Goal: Task Accomplishment & Management: Use online tool/utility

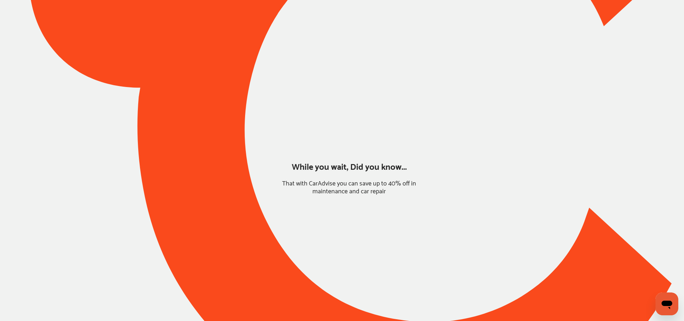
type input "*******"
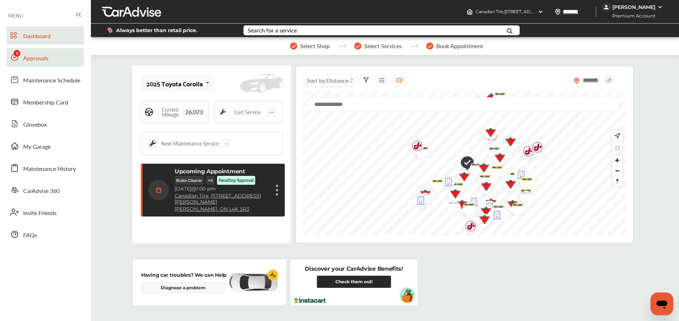
click at [38, 57] on span "Approvals" at bounding box center [35, 58] width 25 height 9
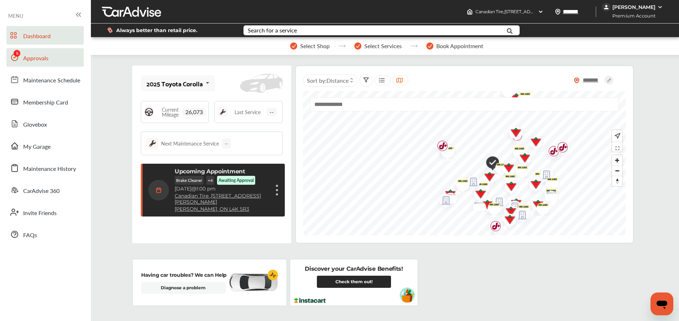
click at [34, 55] on span "Approvals" at bounding box center [35, 58] width 25 height 9
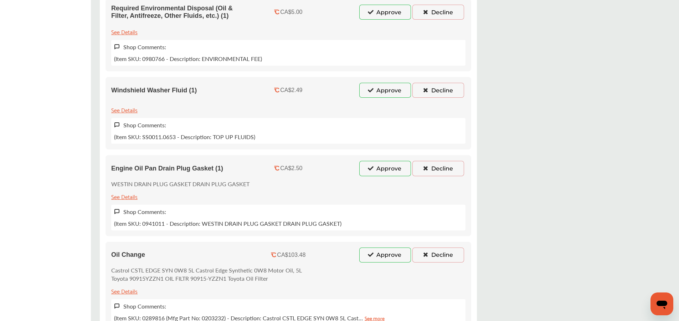
scroll to position [318, 0]
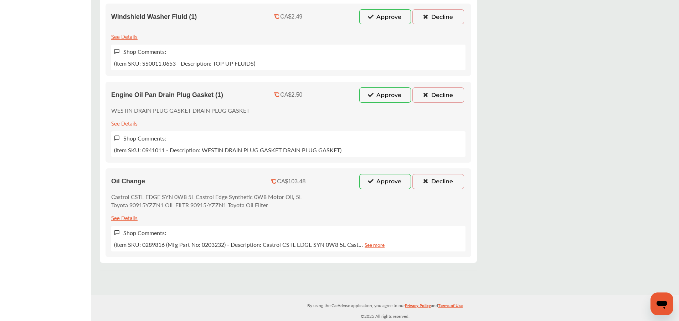
click at [382, 181] on button "Approve" at bounding box center [385, 181] width 52 height 15
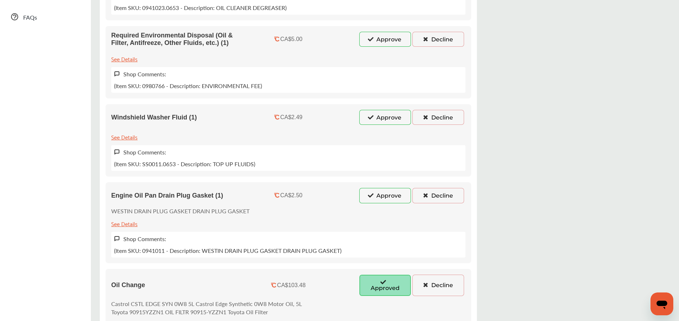
scroll to position [222, 0]
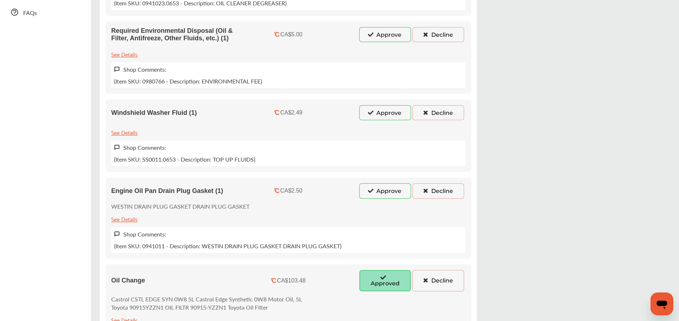
click at [380, 190] on button "Approve" at bounding box center [385, 190] width 52 height 15
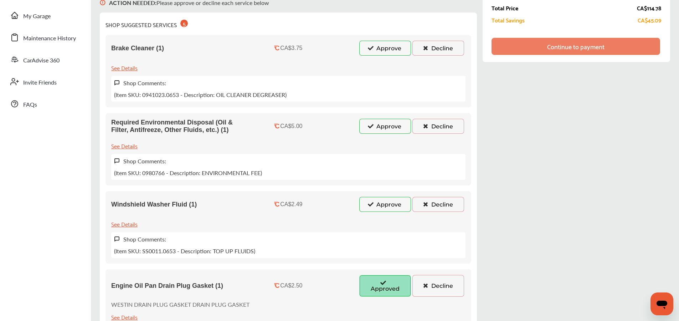
scroll to position [130, 0]
click at [387, 125] on button "Approve" at bounding box center [385, 126] width 52 height 15
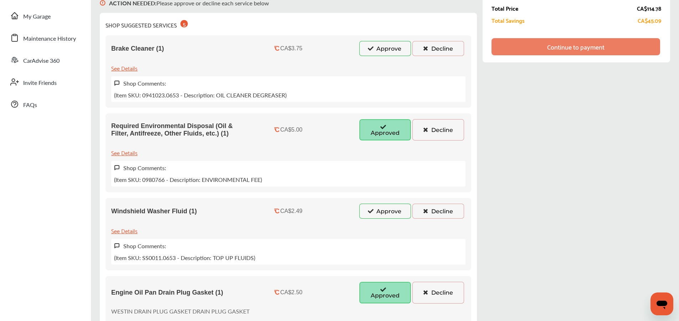
drag, startPoint x: 382, startPoint y: 50, endPoint x: 379, endPoint y: 56, distance: 6.7
click at [381, 50] on button "Approve" at bounding box center [385, 48] width 52 height 15
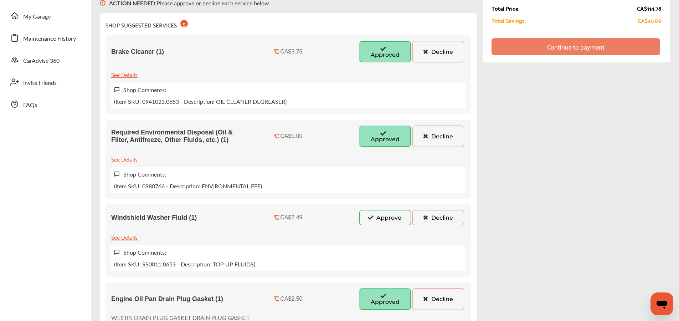
scroll to position [144, 0]
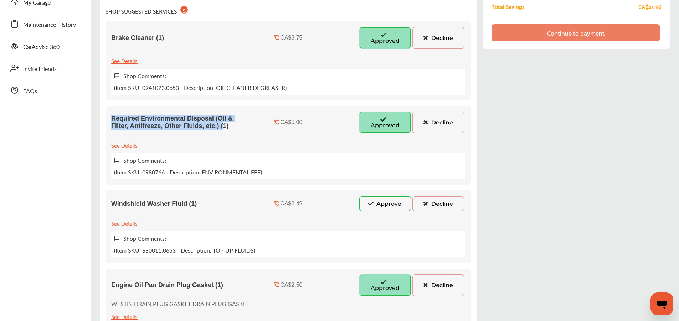
drag, startPoint x: 114, startPoint y: 119, endPoint x: 224, endPoint y: 126, distance: 109.6
click at [224, 126] on div "Required Environmental Disposal (Oil & Filter, Antifreeze, Other Fluids, etc.) …" at bounding box center [288, 145] width 366 height 79
click at [190, 208] on div "Windshield Washer Fluid (1)" at bounding box center [180, 203] width 139 height 15
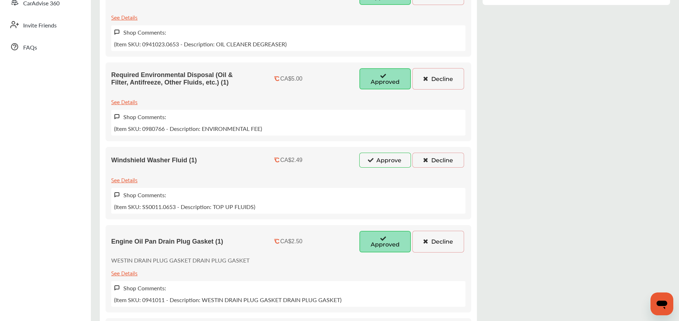
scroll to position [196, 0]
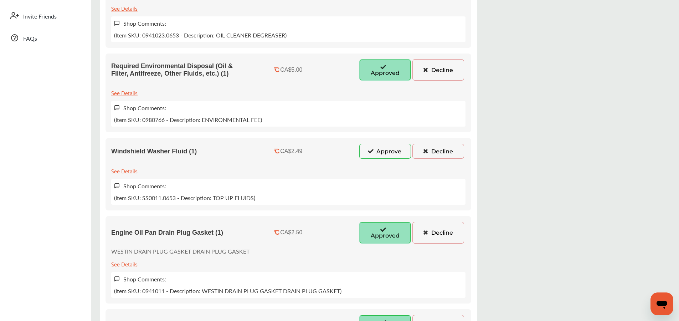
click at [375, 151] on button "Approve" at bounding box center [385, 151] width 52 height 15
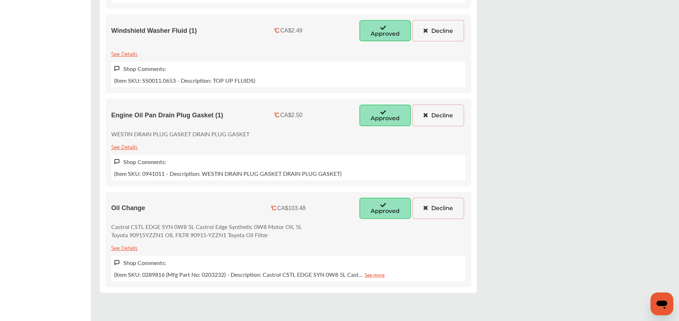
scroll to position [309, 0]
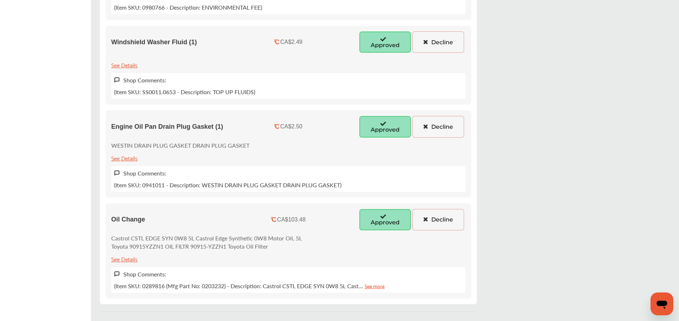
click at [434, 40] on button "Decline" at bounding box center [438, 41] width 52 height 21
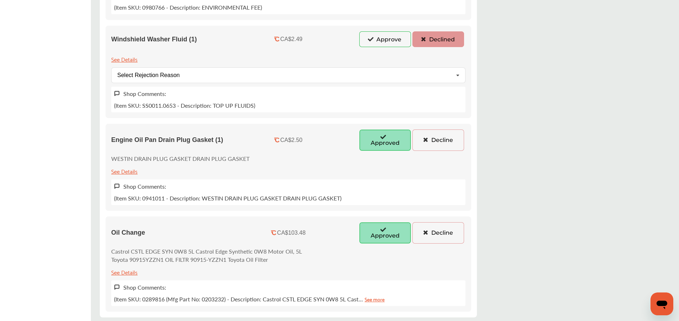
scroll to position [295, 0]
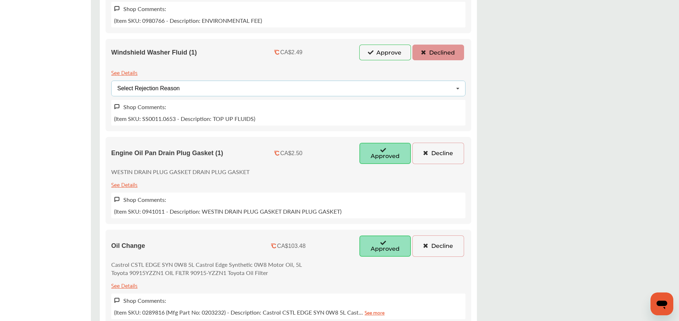
click at [202, 90] on div "Select Rejection Reason Price Not Required More Info Needed Other" at bounding box center [288, 88] width 354 height 15
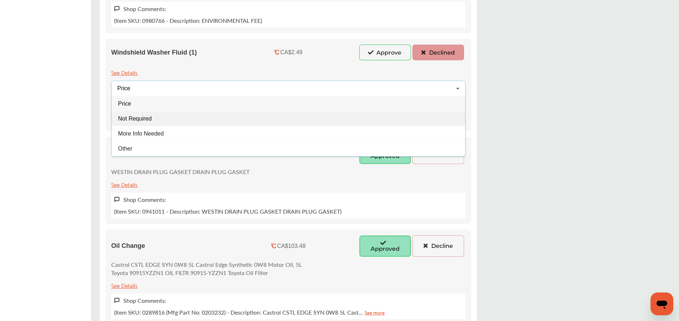
click at [151, 118] on div "Not Required" at bounding box center [288, 118] width 353 height 15
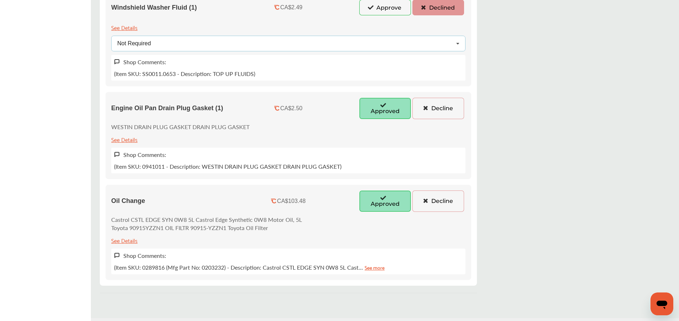
scroll to position [347, 0]
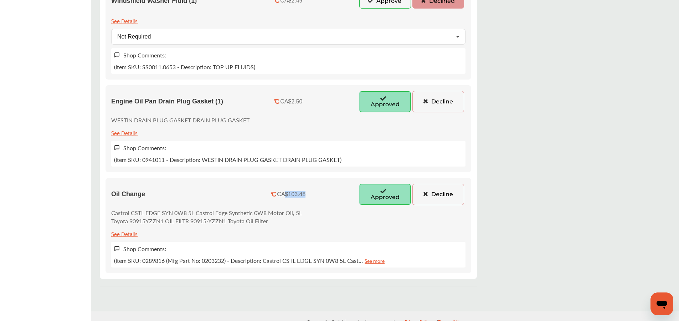
drag, startPoint x: 284, startPoint y: 195, endPoint x: 307, endPoint y: 195, distance: 23.9
click at [308, 195] on div "CA$103.48" at bounding box center [288, 194] width 69 height 6
click at [307, 195] on div "CA$103.48" at bounding box center [288, 194] width 69 height 6
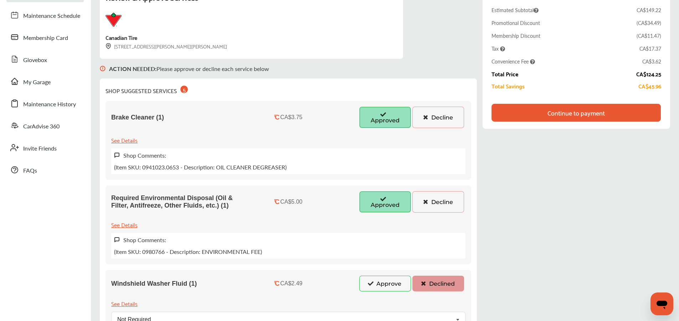
scroll to position [0, 0]
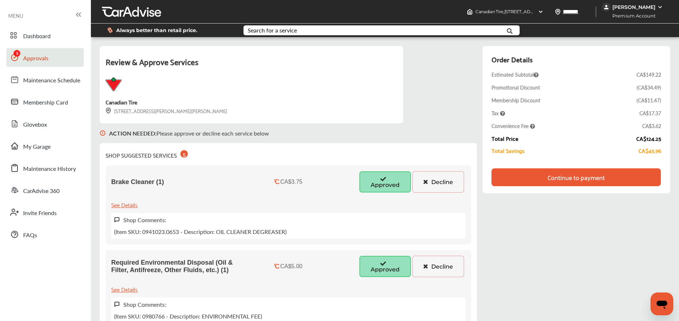
click at [581, 176] on div "Continue to payment" at bounding box center [575, 177] width 57 height 7
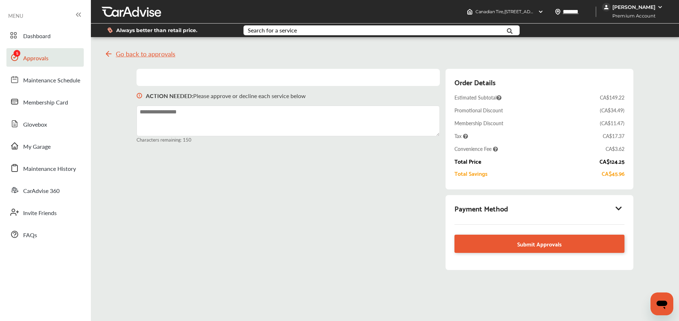
click at [620, 206] on icon at bounding box center [618, 208] width 9 height 7
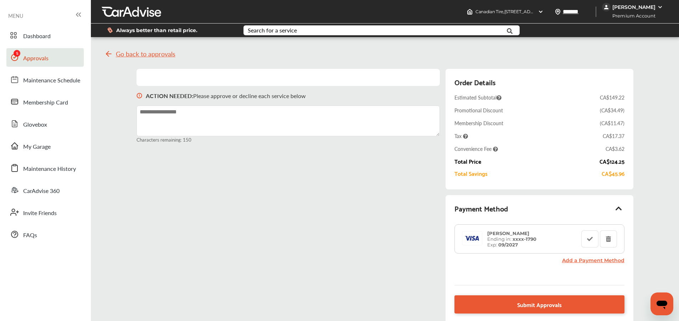
scroll to position [12, 0]
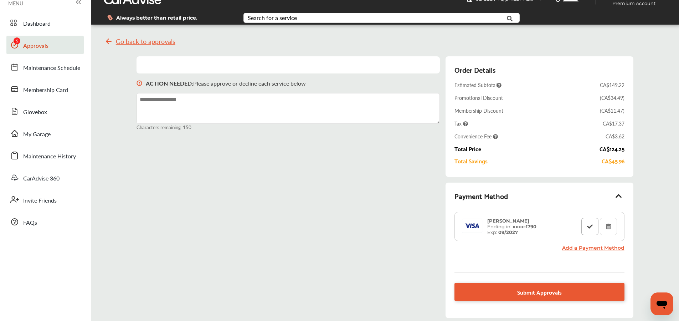
click at [594, 226] on button at bounding box center [589, 226] width 17 height 17
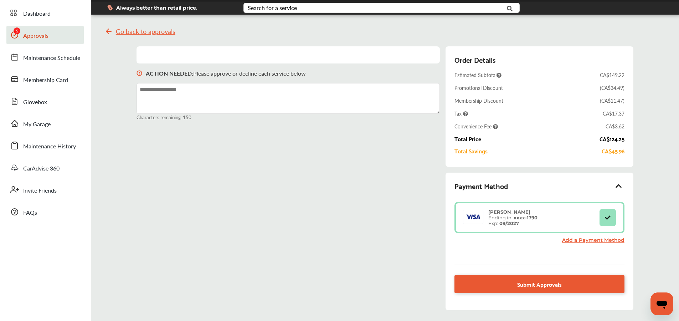
scroll to position [24, 0]
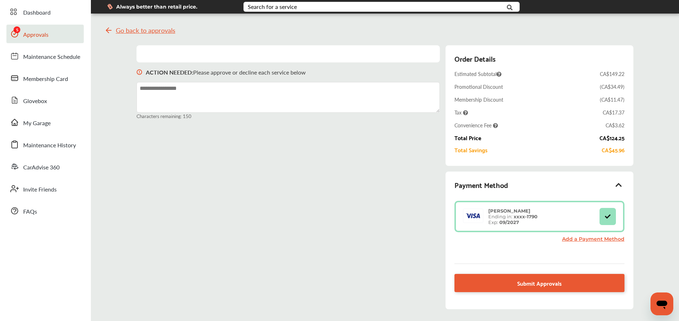
click at [440, 148] on div "ACTION NEEDED : Please approve or decline each service below Characters remaini…" at bounding box center [384, 180] width 496 height 271
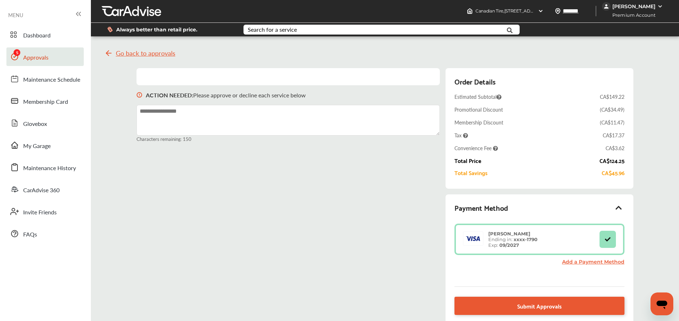
scroll to position [0, 0]
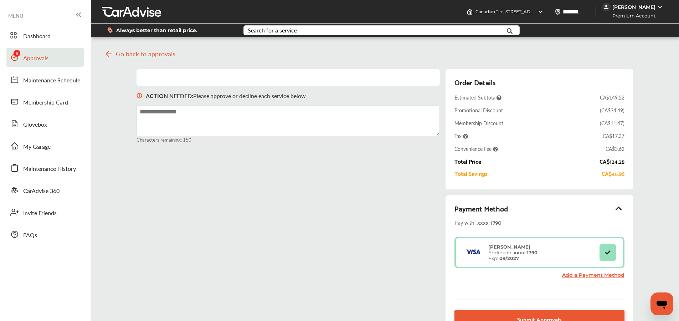
click at [441, 115] on div "ACTION NEEDED : Please approve or decline each service below Characters remaini…" at bounding box center [384, 210] width 496 height 283
click at [442, 70] on div "ACTION NEEDED : Please approve or decline each service below Characters remaini…" at bounding box center [384, 210] width 496 height 283
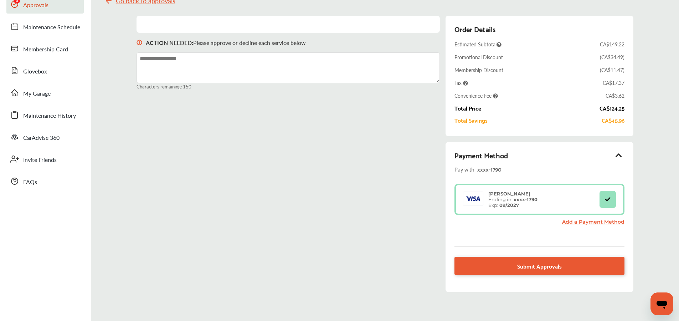
scroll to position [89, 0]
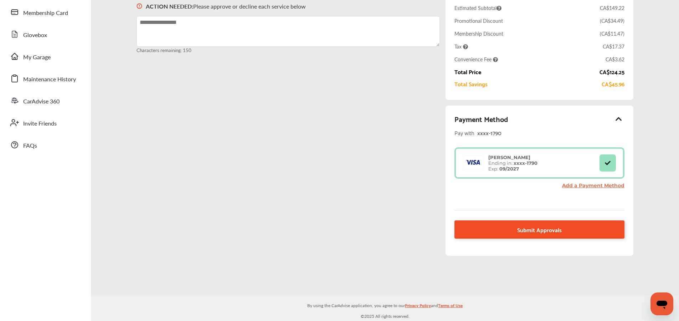
click at [535, 228] on span "Submit Approvals" at bounding box center [539, 229] width 45 height 10
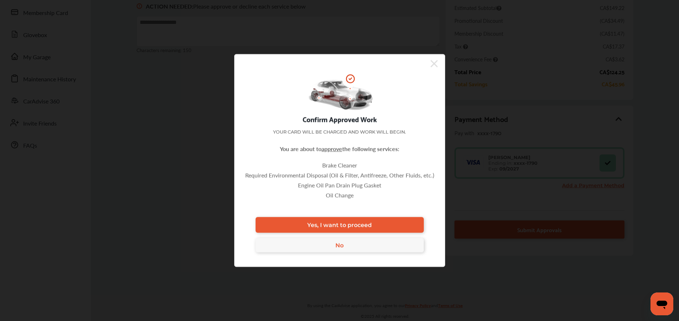
click at [372, 222] on link "Yes, I want to proceed" at bounding box center [339, 225] width 168 height 16
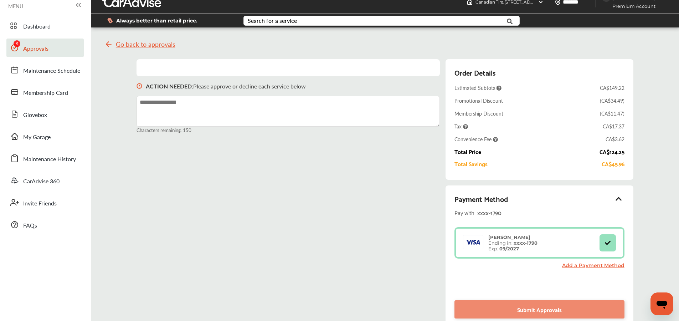
scroll to position [0, 0]
